Goal: Contribute content: Add original content to the website for others to see

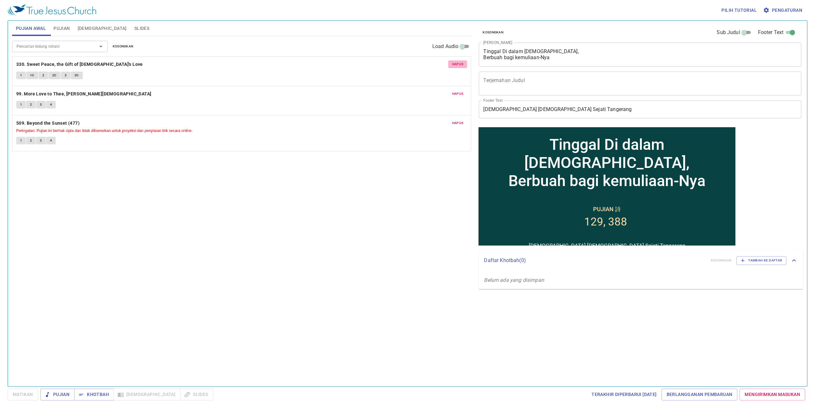
click at [461, 66] on span "Hapus" at bounding box center [457, 64] width 11 height 6
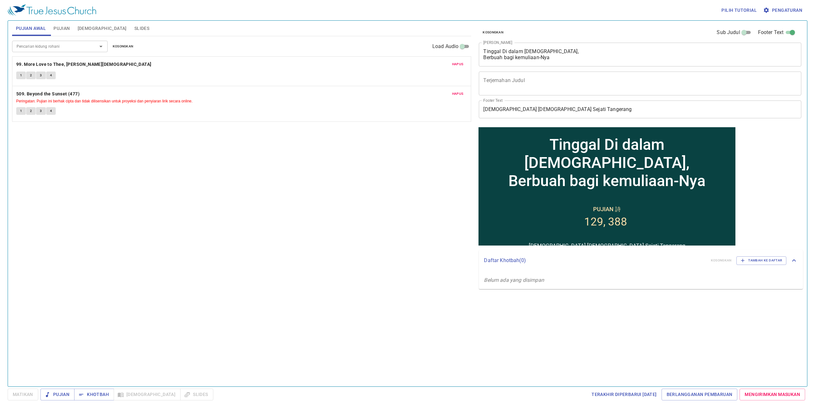
click at [461, 66] on span "Hapus" at bounding box center [457, 64] width 11 height 6
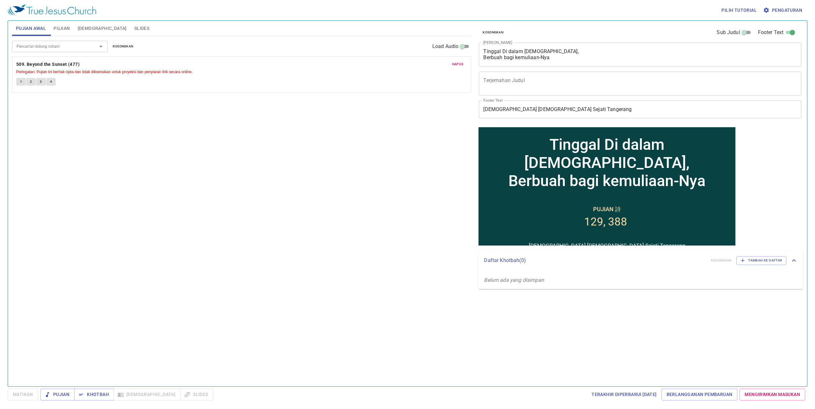
click at [458, 66] on span "Hapus" at bounding box center [457, 64] width 11 height 6
click at [67, 46] on input "Pencarian kidung rohani" at bounding box center [50, 46] width 73 height 7
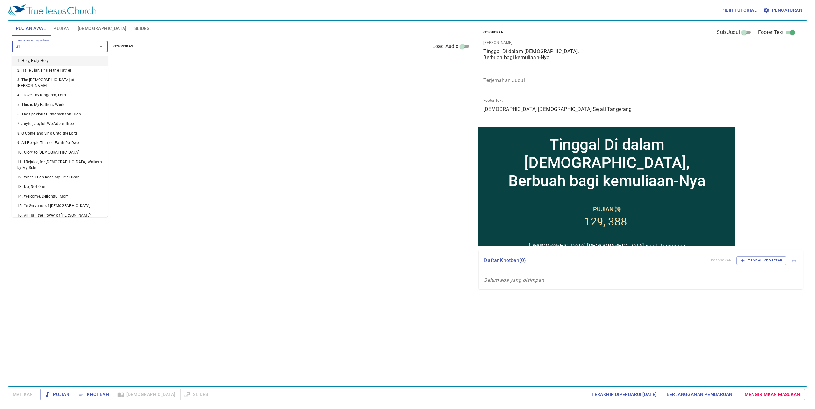
type input "312"
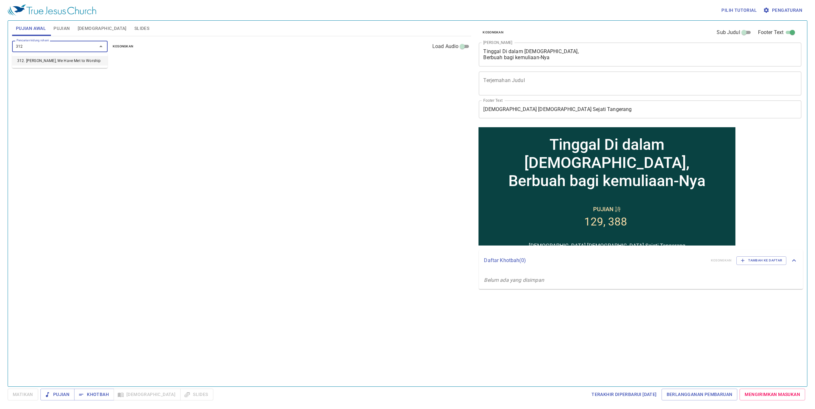
click at [71, 60] on li "312. [PERSON_NAME], We Have Met to Worship" at bounding box center [59, 61] width 95 height 10
click at [72, 47] on input "Pencarian kidung rohani" at bounding box center [50, 46] width 73 height 7
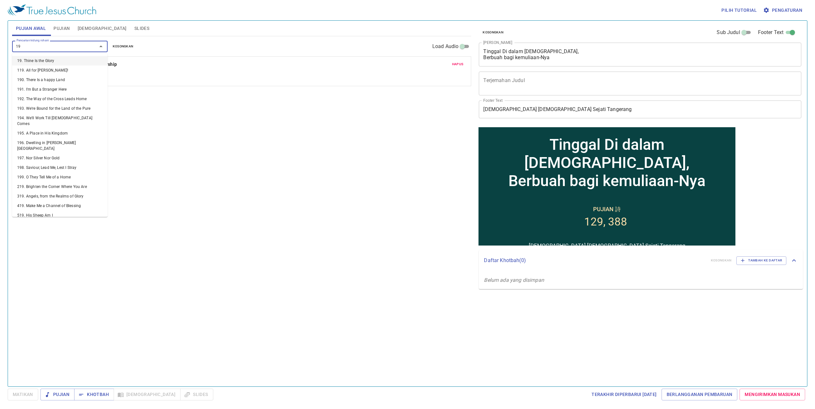
type input "190"
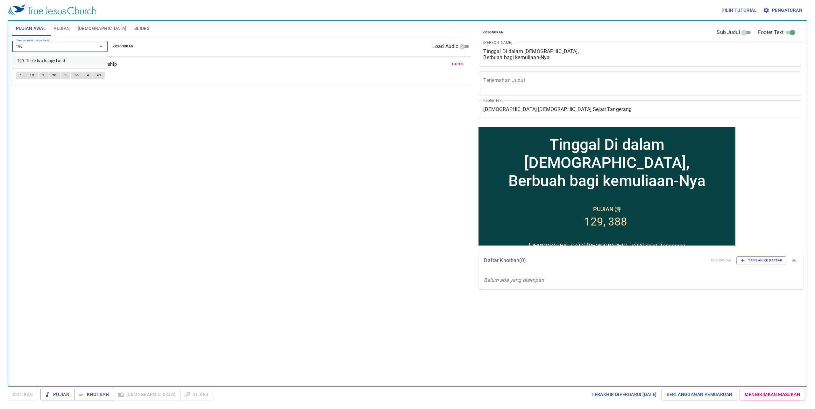
click at [97, 59] on li "190. There Is a happy Land" at bounding box center [59, 61] width 95 height 10
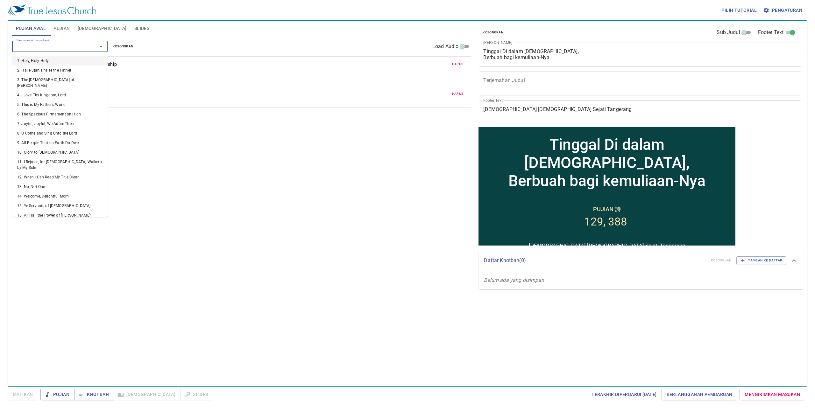
click at [56, 46] on input "Pencarian kidung rohani" at bounding box center [50, 46] width 73 height 7
type input "195"
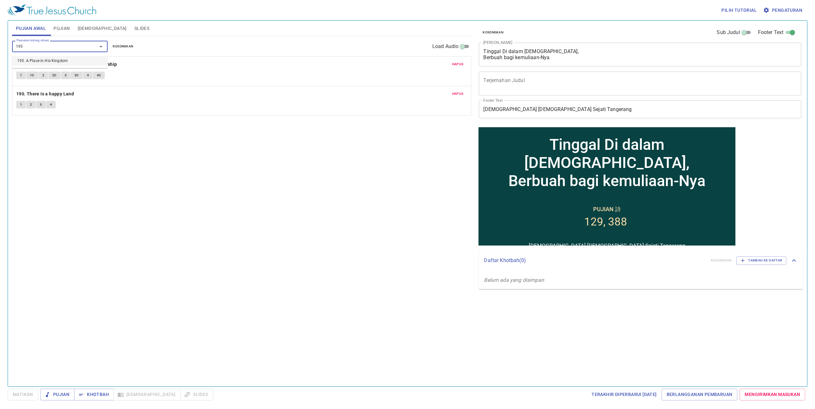
click at [62, 61] on li "195. A Place in His Kingdom" at bounding box center [59, 61] width 95 height 10
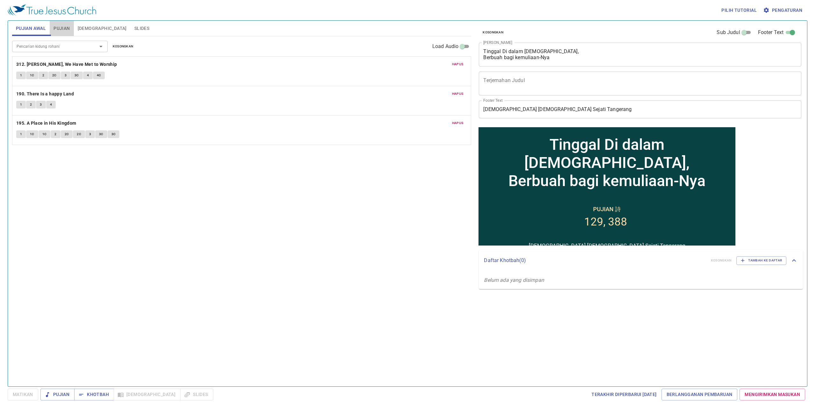
click at [63, 31] on span "Pujian" at bounding box center [61, 29] width 16 height 8
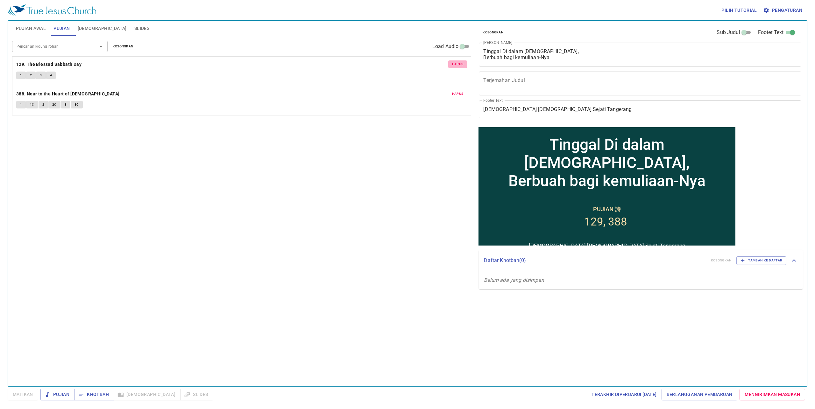
click at [451, 66] on button "Hapus" at bounding box center [457, 64] width 19 height 8
click at [460, 67] on span "Hapus" at bounding box center [457, 64] width 11 height 6
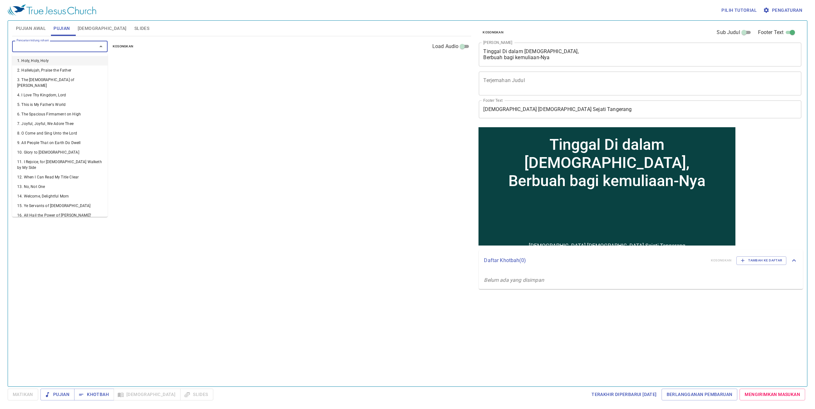
click at [78, 44] on input "Pencarian kidung rohani" at bounding box center [50, 46] width 73 height 7
type input "314"
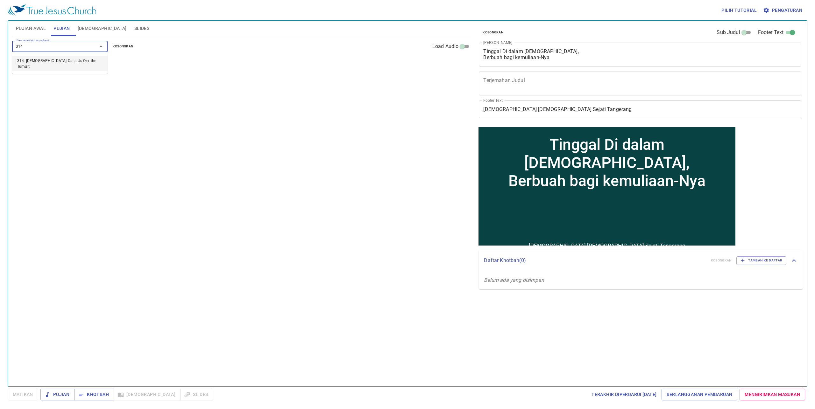
click at [73, 60] on li "314. [DEMOGRAPHIC_DATA] Calls Us O'er the Tumult" at bounding box center [59, 63] width 95 height 15
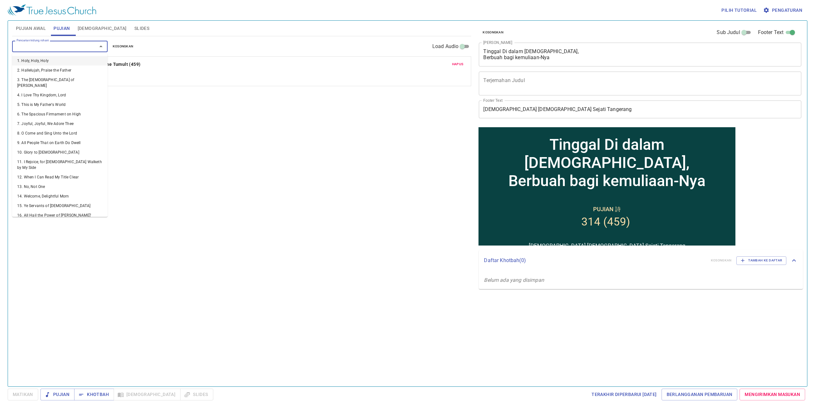
click at [76, 48] on input "Pencarian kidung rohani" at bounding box center [50, 46] width 73 height 7
type input "249"
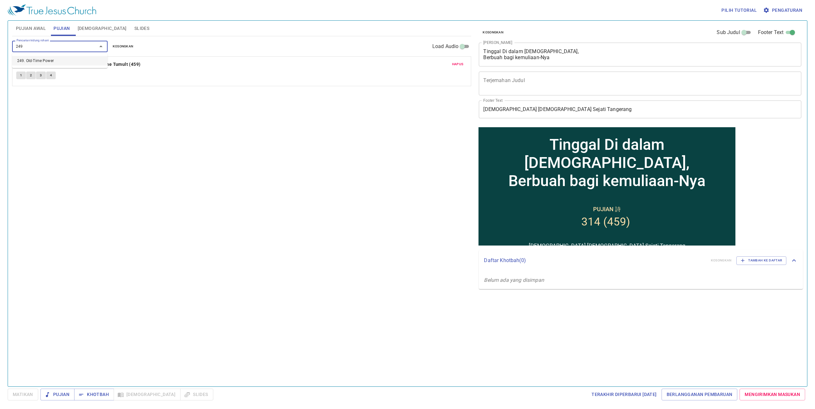
click at [53, 62] on li "249. Old-Time Power" at bounding box center [59, 61] width 95 height 10
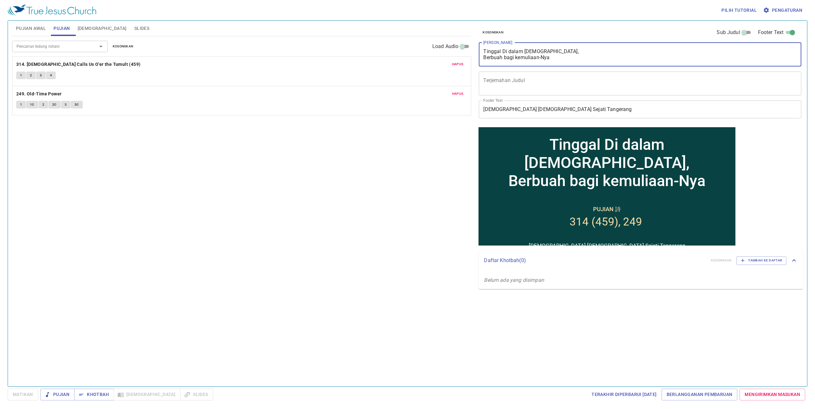
drag, startPoint x: 558, startPoint y: 58, endPoint x: 474, endPoint y: 49, distance: 84.5
click at [474, 49] on div "Kosongkan Sub Judul Footer Text Judul Khotbah Tinggal Di dalam [DEMOGRAPHIC_DAT…" at bounding box center [640, 201] width 332 height 366
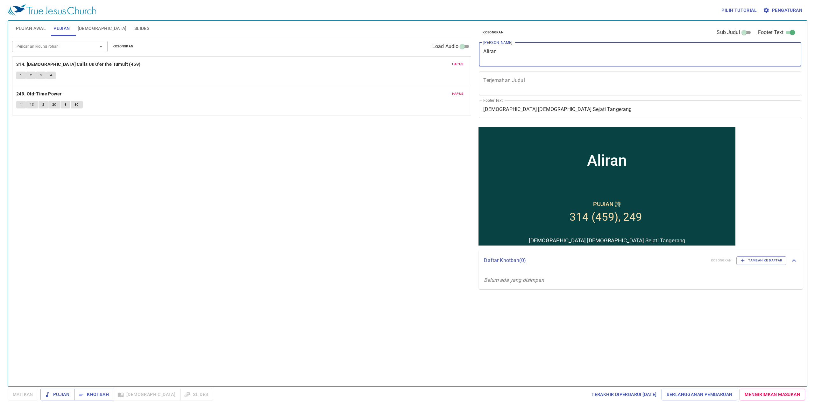
type textarea "Aliran A"
